Goal: Task Accomplishment & Management: Manage account settings

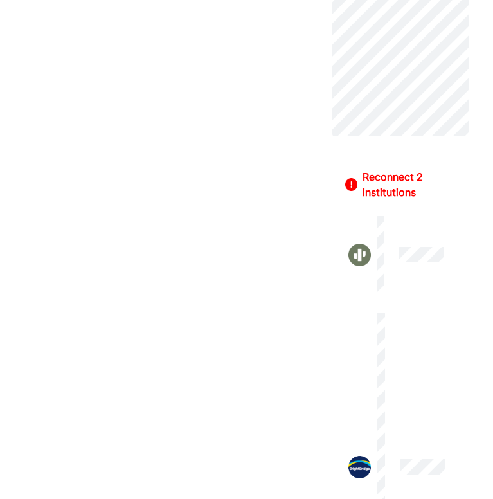
scroll to position [756, 0]
click at [399, 190] on div "Reconnect 2 institutions" at bounding box center [409, 182] width 93 height 31
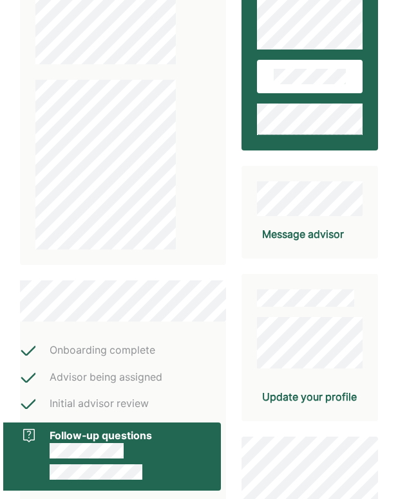
scroll to position [314, 0]
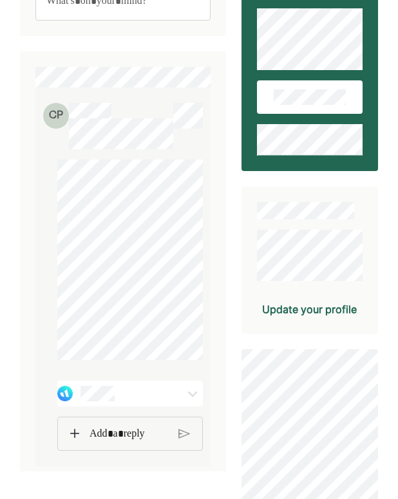
scroll to position [215, 0]
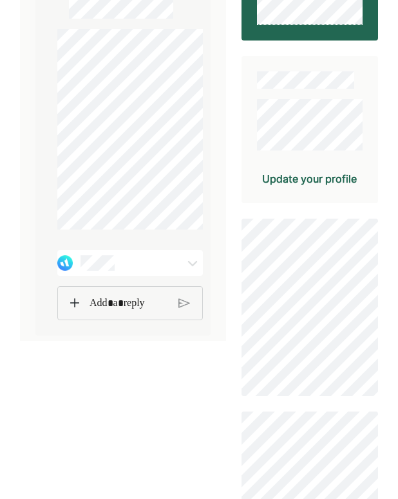
click at [182, 270] on div at bounding box center [192, 262] width 21 height 15
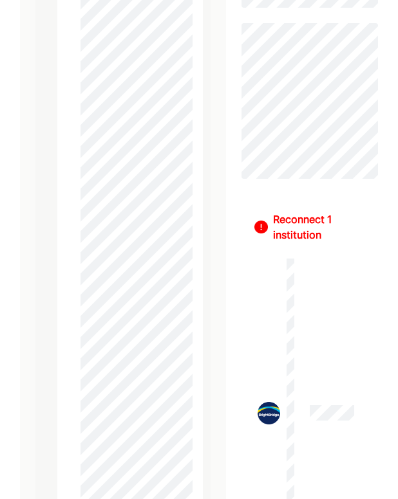
scroll to position [598, 0]
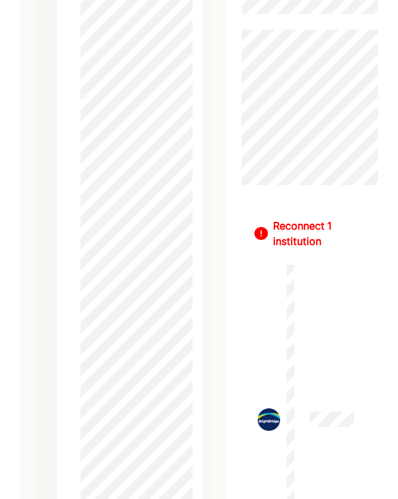
click at [68, 74] on div at bounding box center [129, 300] width 145 height 803
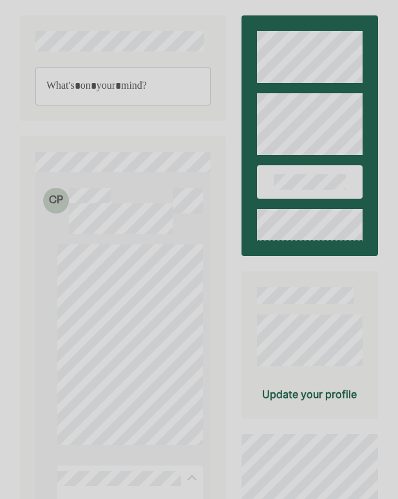
scroll to position [880, 0]
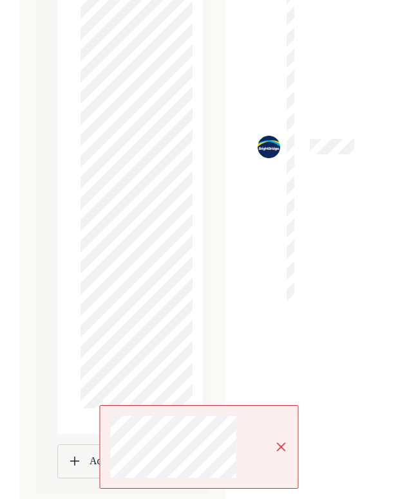
click at [282, 446] on img at bounding box center [281, 447] width 13 height 13
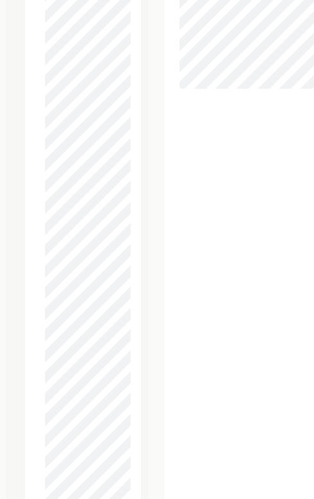
scroll to position [701, 5]
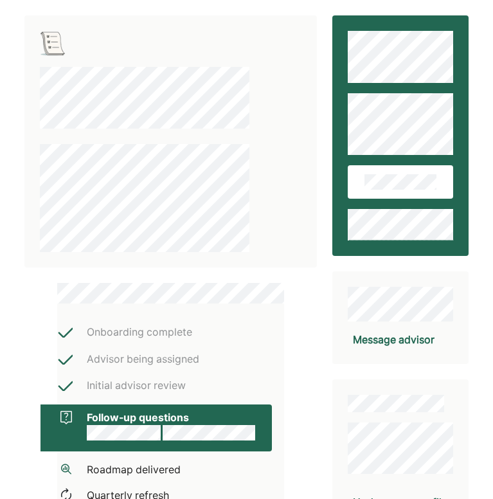
click at [105, 133] on div at bounding box center [144, 159] width 209 height 185
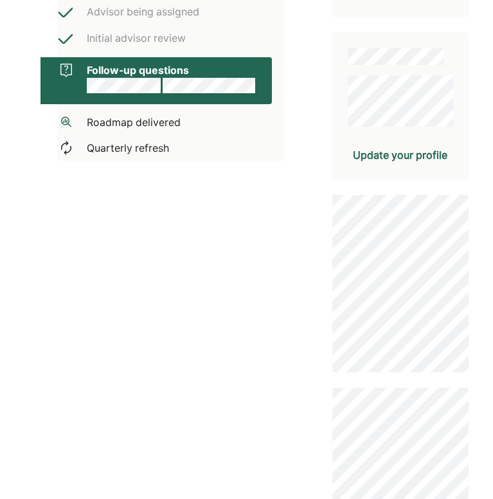
scroll to position [346, 0]
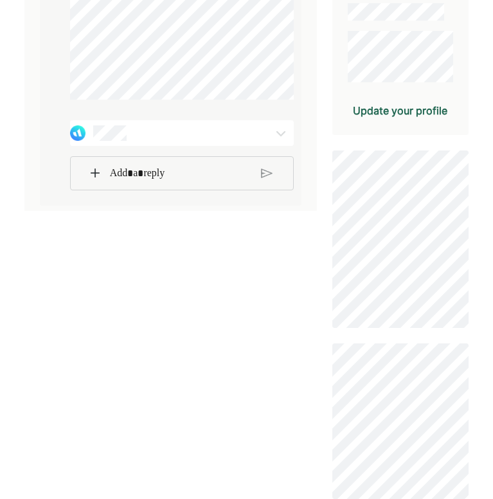
scroll to position [297, 0]
click at [281, 133] on img at bounding box center [280, 132] width 15 height 15
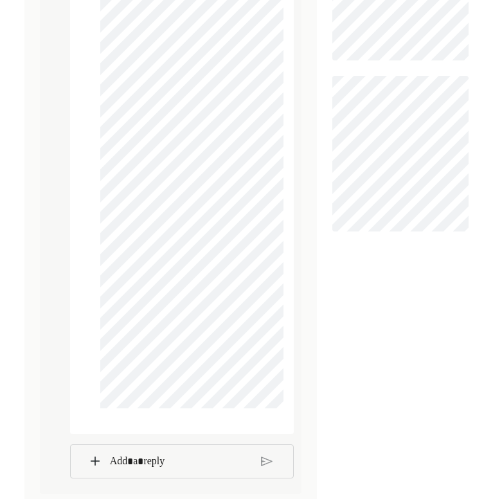
scroll to position [561, 0]
click at [263, 457] on img at bounding box center [267, 461] width 12 height 12
click at [262, 459] on img at bounding box center [267, 461] width 12 height 12
drag, startPoint x: 201, startPoint y: 469, endPoint x: 201, endPoint y: 552, distance: 83.0
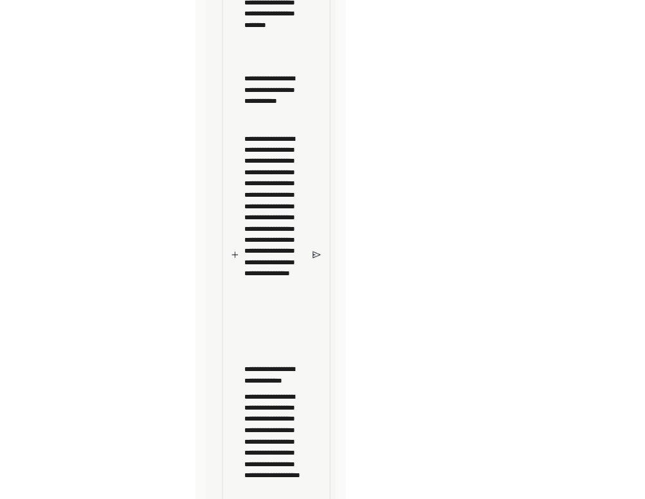
scroll to position [1726, 0]
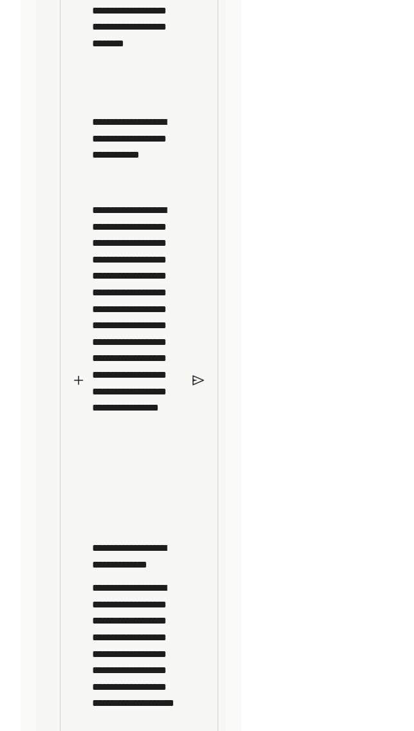
click at [199, 384] on img at bounding box center [198, 380] width 12 height 12
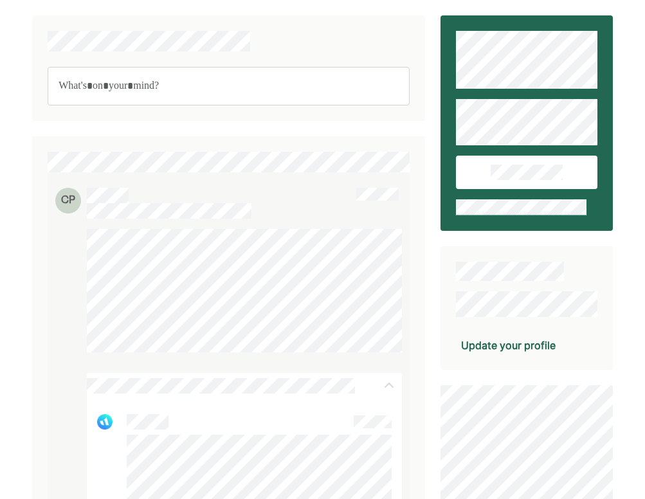
scroll to position [0, 0]
